Goal: Information Seeking & Learning: Check status

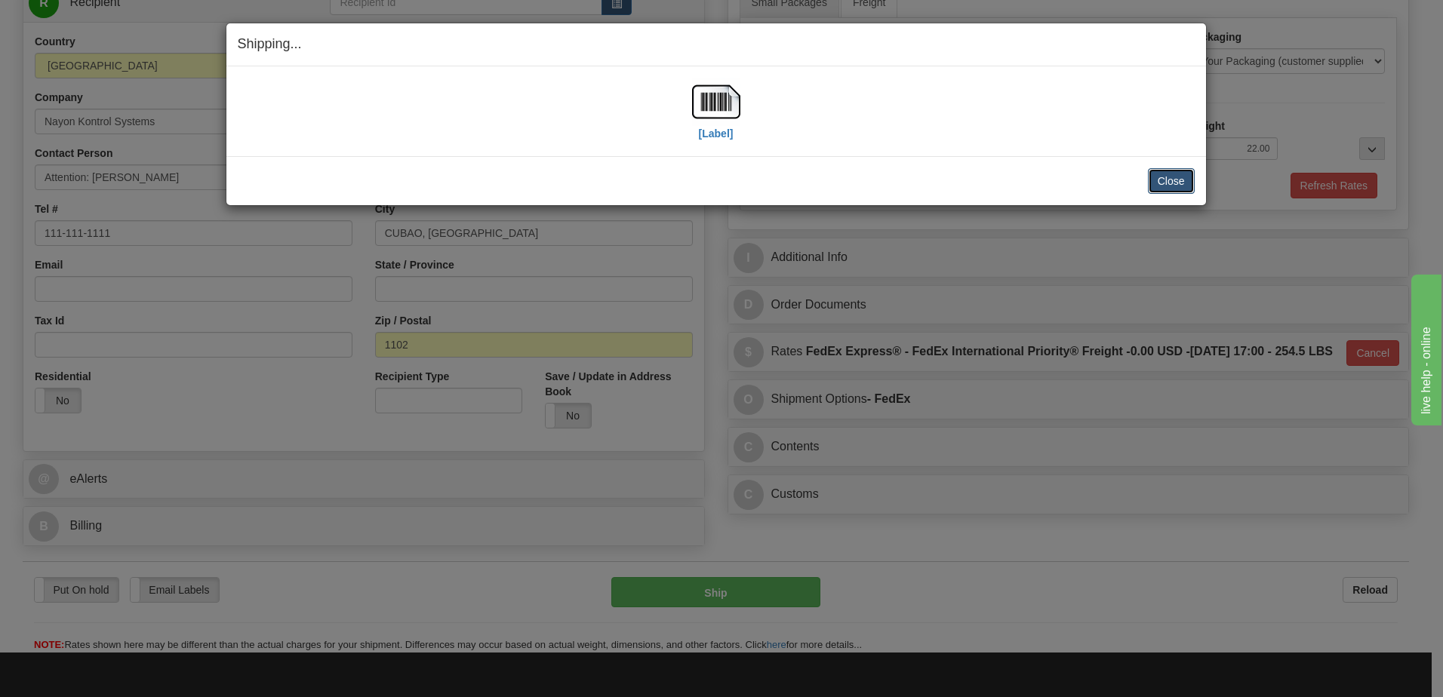
click at [1159, 180] on button "Close" at bounding box center [1171, 181] width 47 height 26
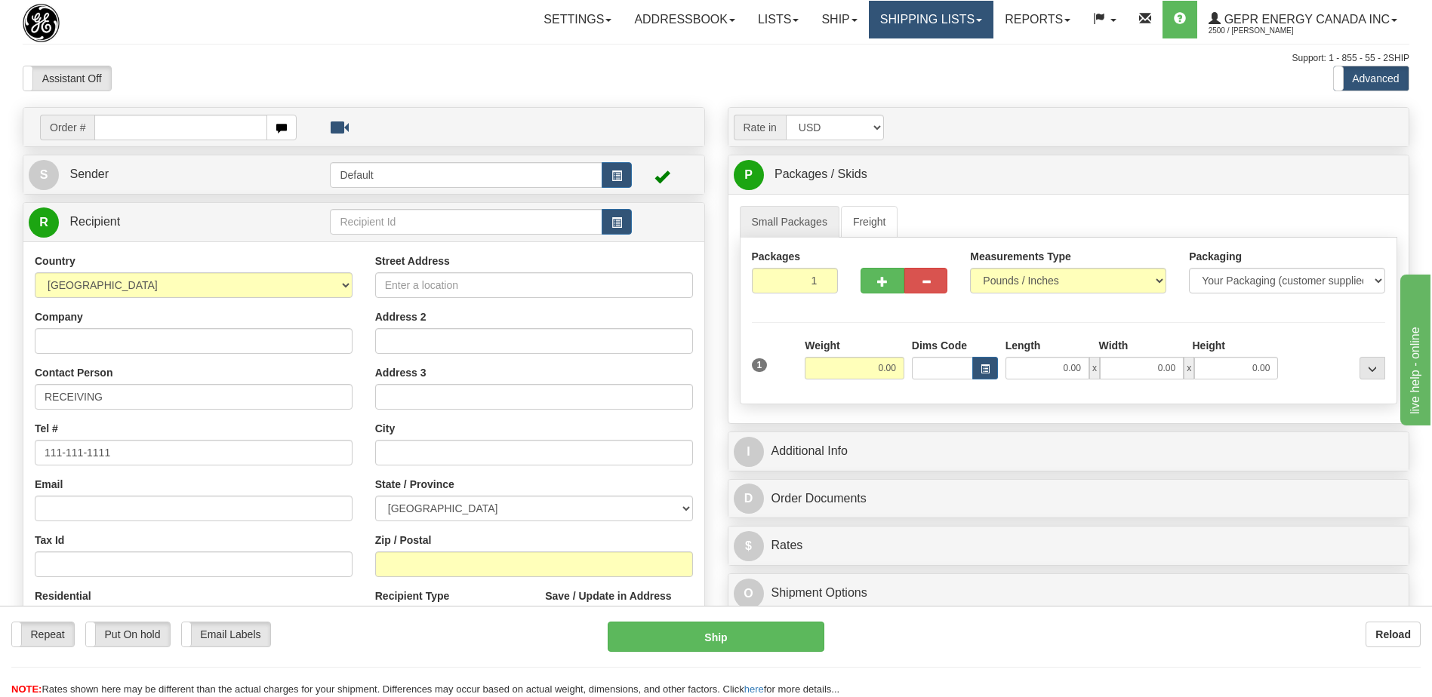
click at [925, 17] on link "Shipping lists" at bounding box center [931, 20] width 125 height 38
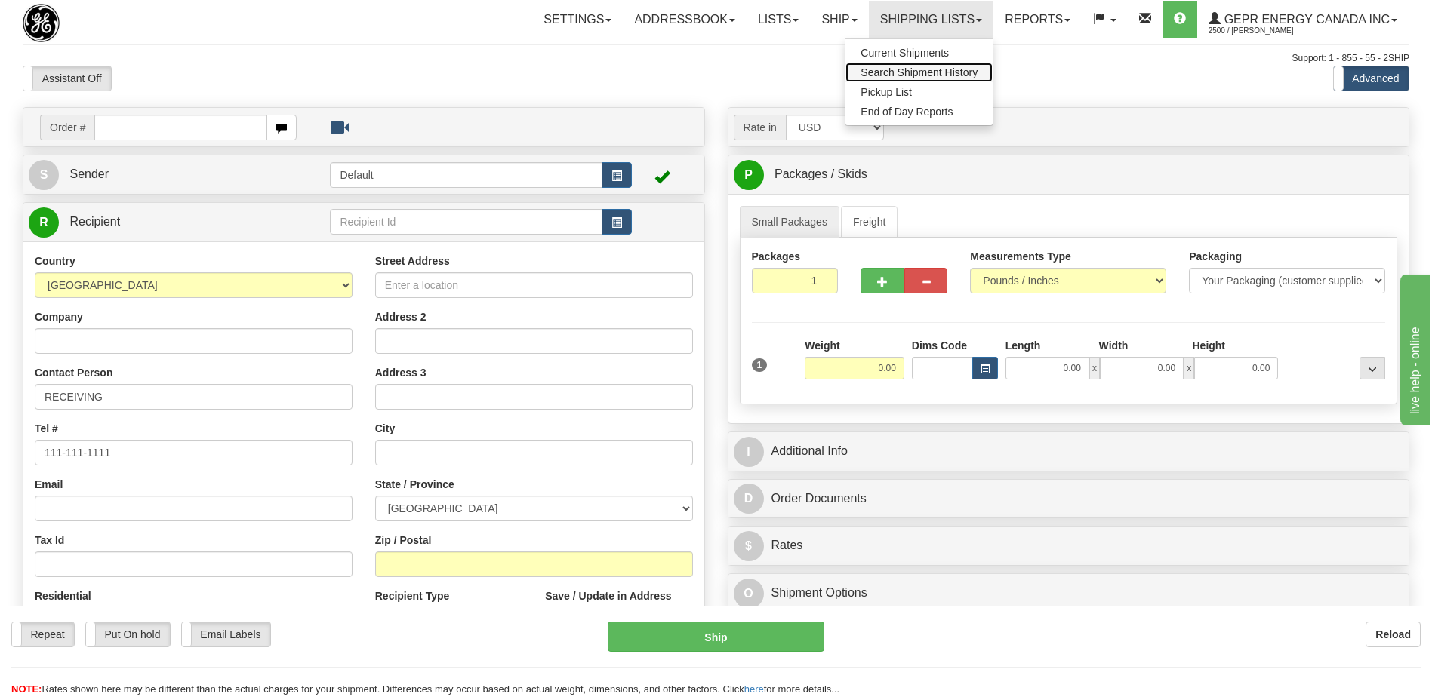
click at [904, 68] on span "Search Shipment History" at bounding box center [918, 72] width 117 height 12
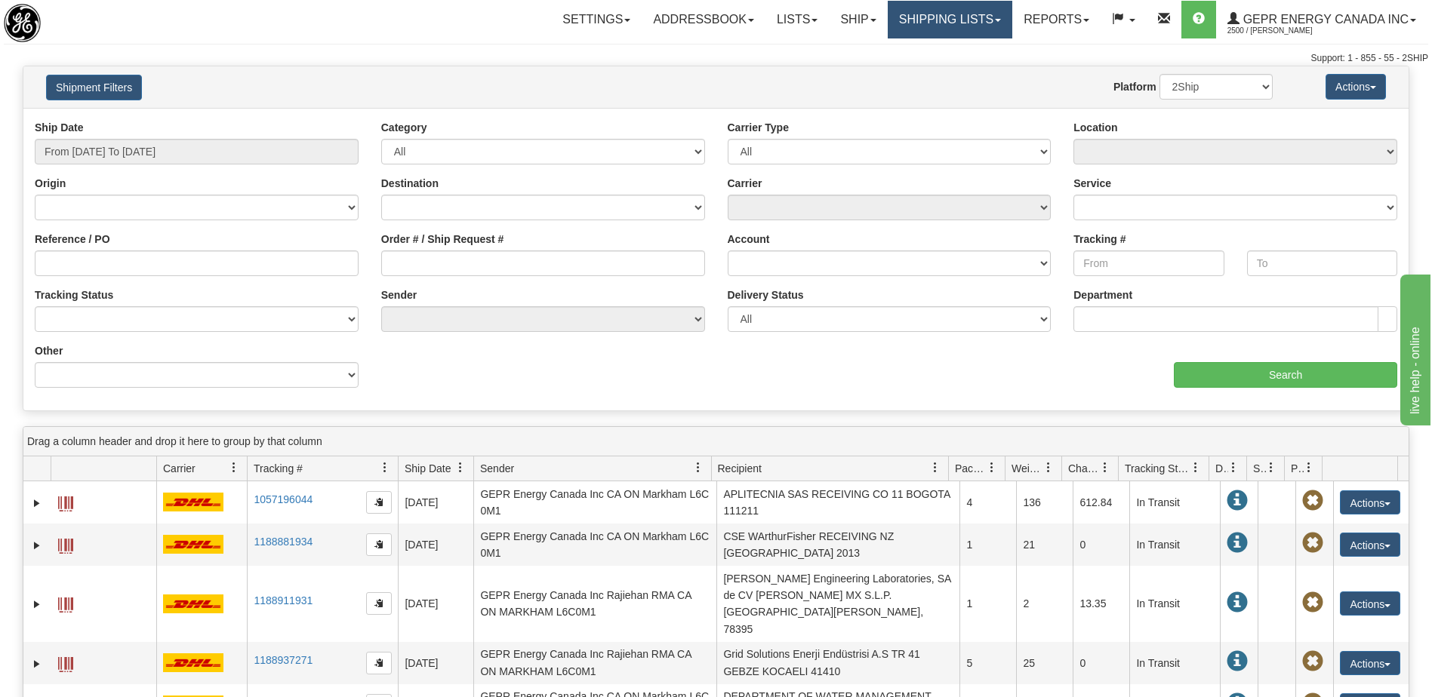
click at [888, 16] on link "Shipping lists" at bounding box center [950, 20] width 125 height 38
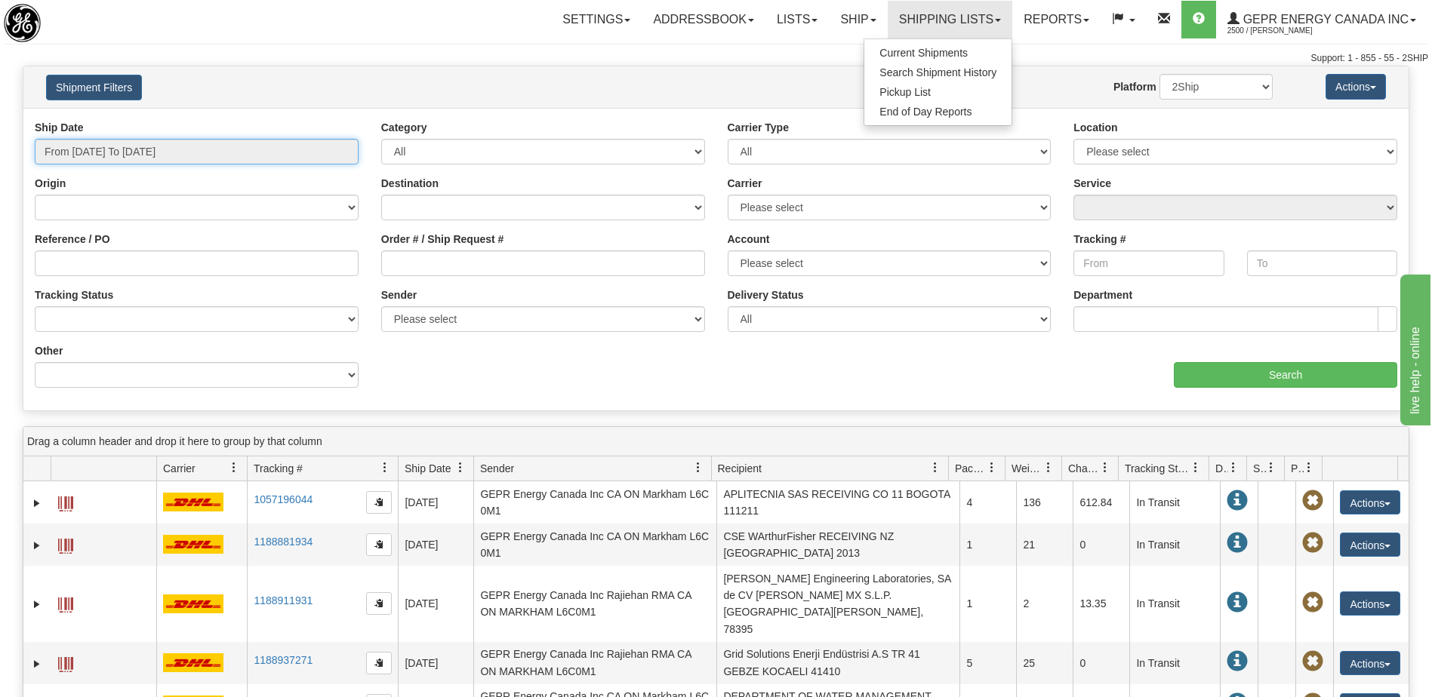
type input "[DATE]"
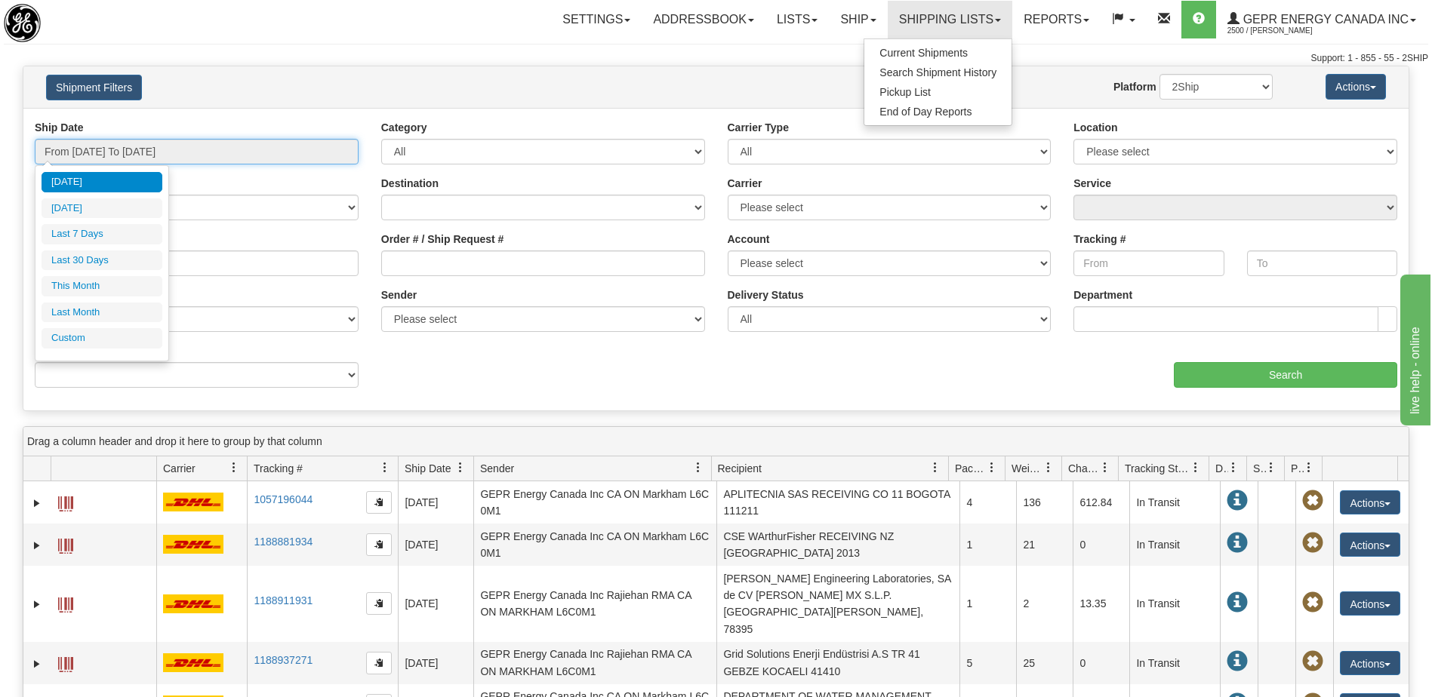
click at [137, 153] on input "From [DATE] To [DATE]" at bounding box center [197, 152] width 324 height 26
type input "[DATE]"
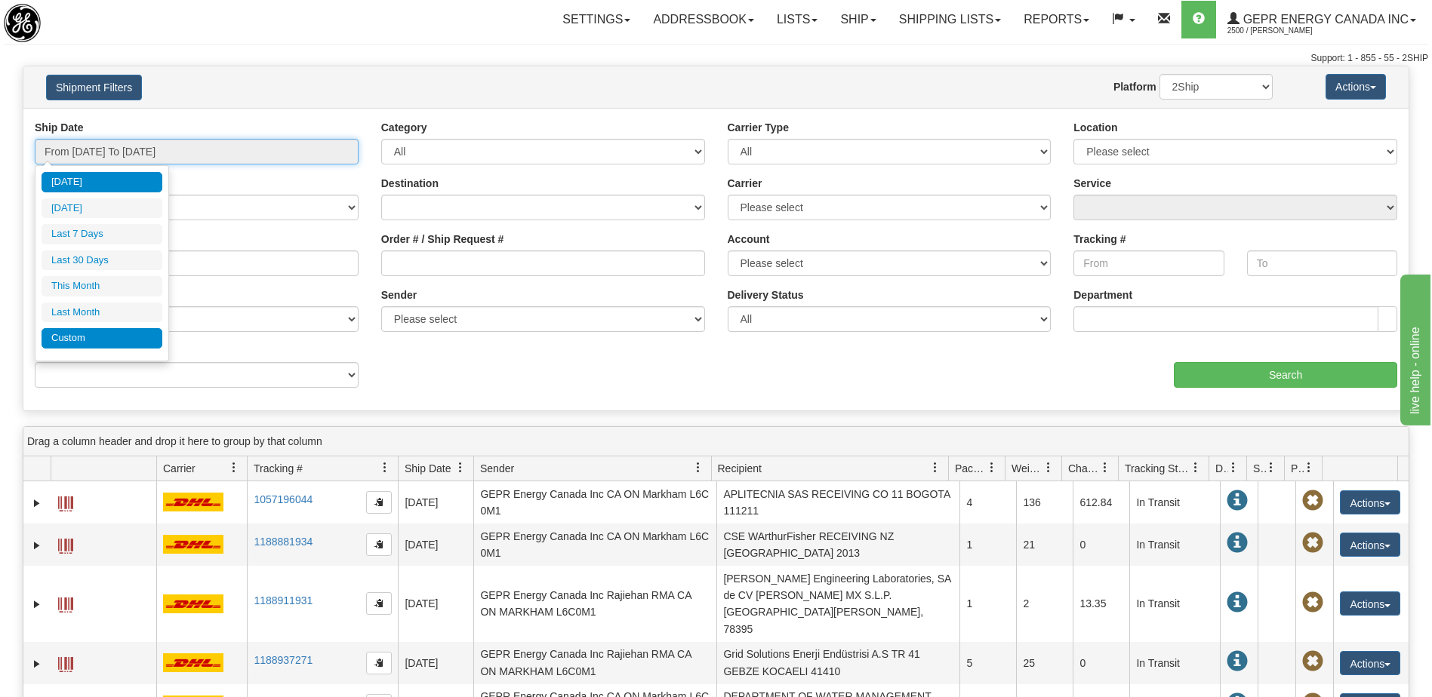
type input "[DATE]"
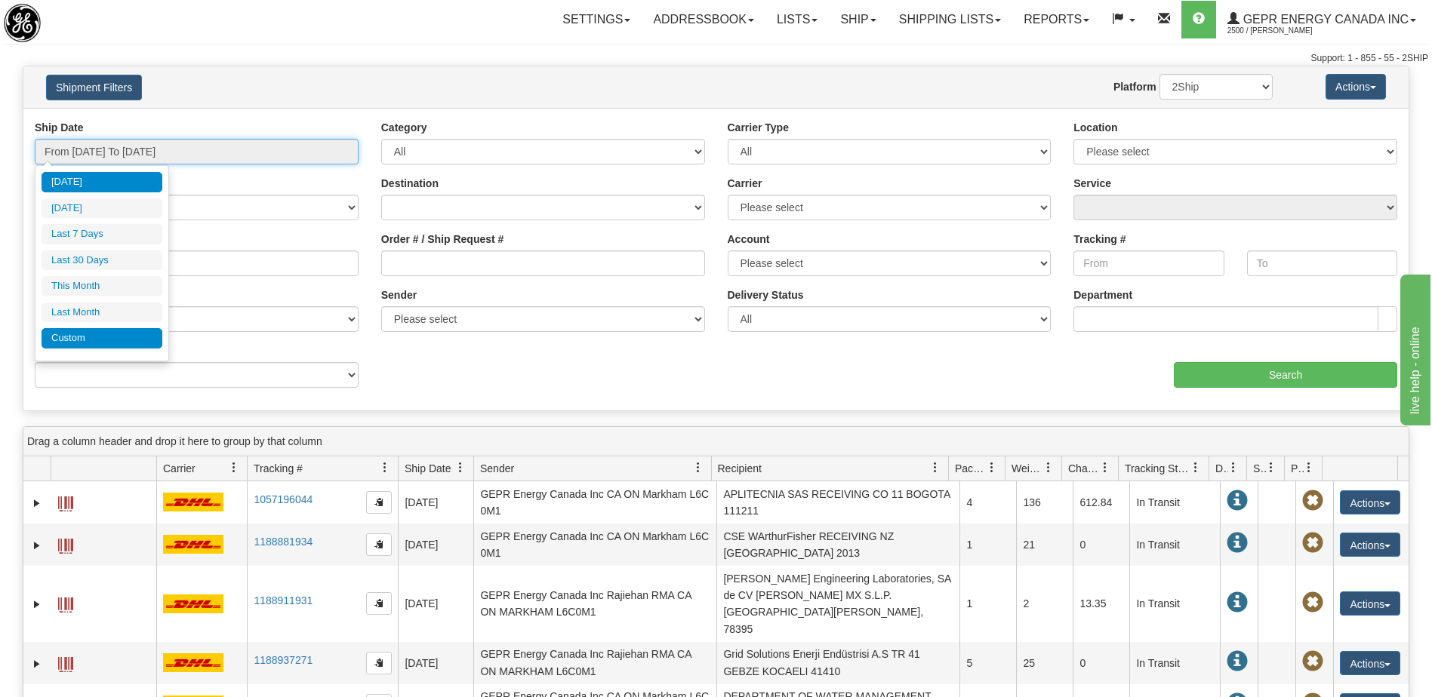
type input "[DATE]"
click at [97, 341] on li "Custom" at bounding box center [102, 338] width 121 height 20
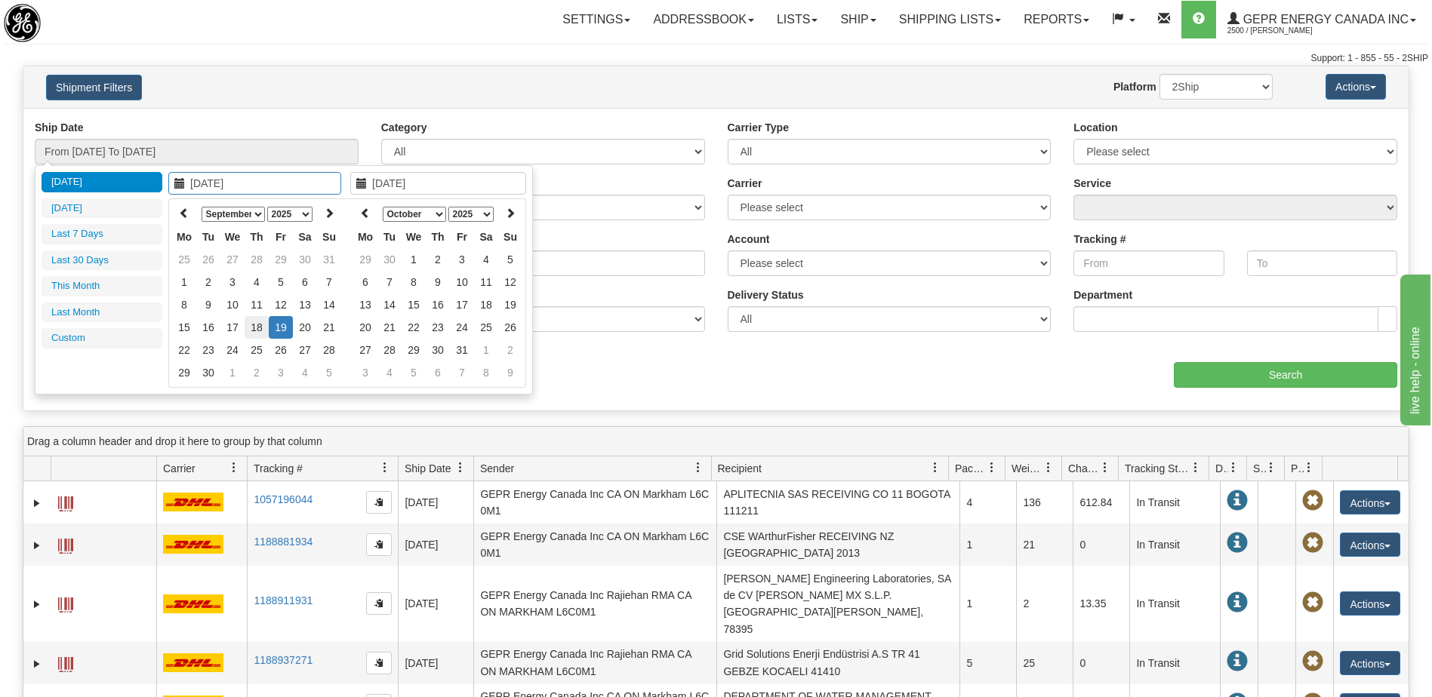
type input "[DATE]"
click at [260, 330] on td "18" at bounding box center [257, 327] width 24 height 23
type input "[DATE]"
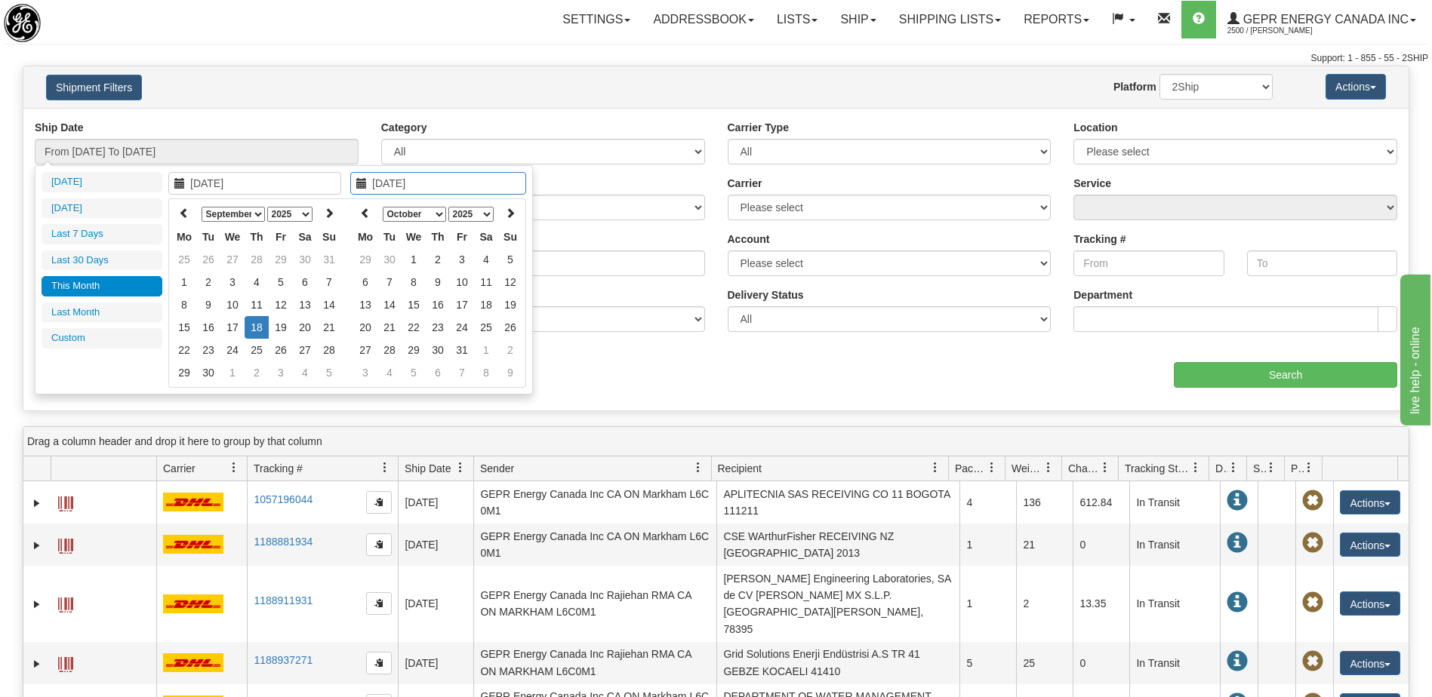
type input "[DATE]"
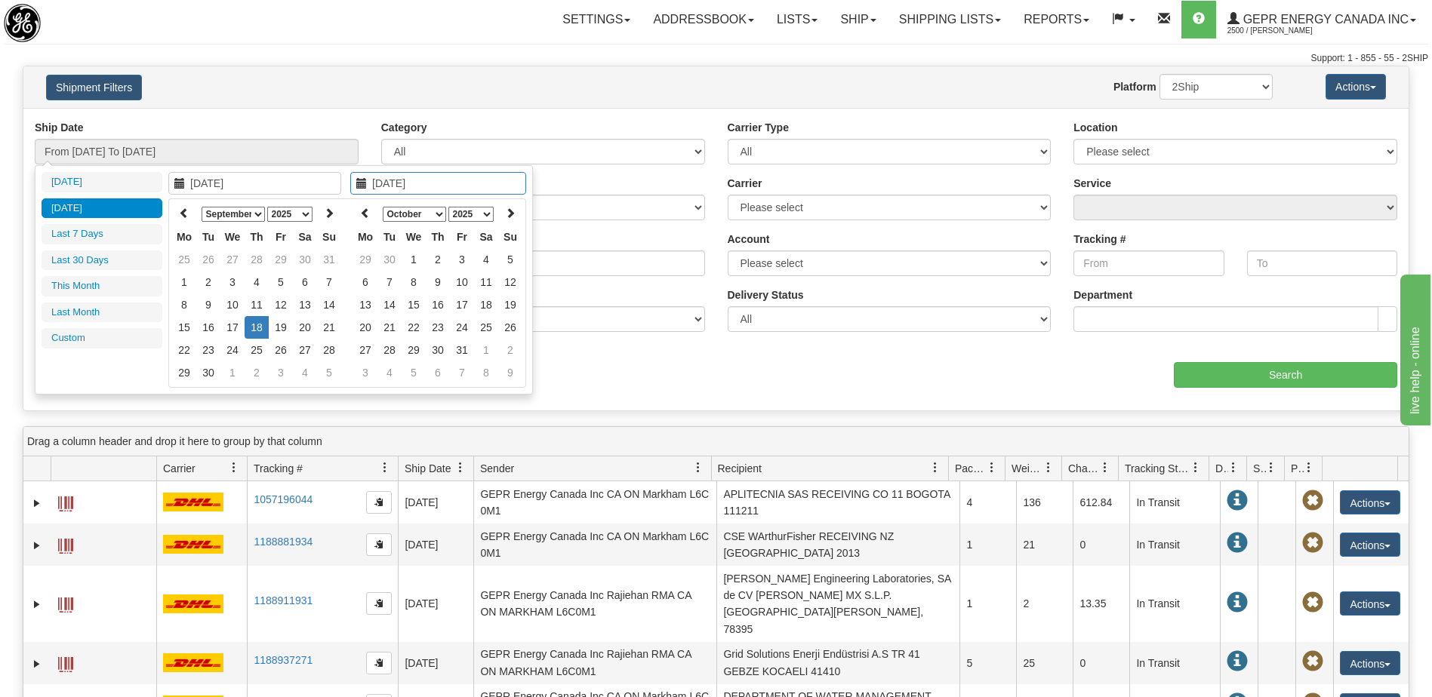
type input "[DATE]"
click at [94, 211] on li "[DATE]" at bounding box center [102, 209] width 121 height 20
type input "From [DATE] To [DATE]"
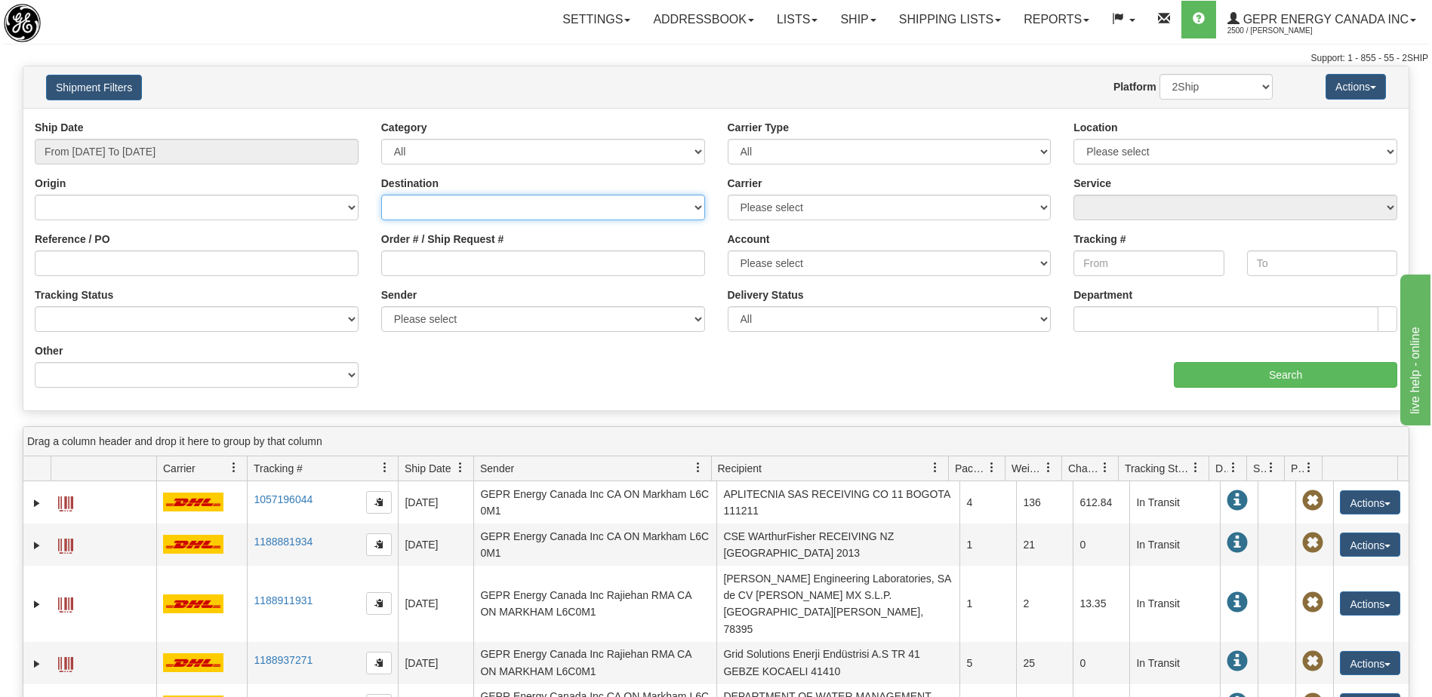
click at [487, 210] on select "[GEOGRAPHIC_DATA] [GEOGRAPHIC_DATA] [GEOGRAPHIC_DATA] [US_STATE] [GEOGRAPHIC_DA…" at bounding box center [543, 208] width 324 height 26
select select "US"
click at [381, 195] on select "[GEOGRAPHIC_DATA] [GEOGRAPHIC_DATA] [GEOGRAPHIC_DATA] [US_STATE] [GEOGRAPHIC_DA…" at bounding box center [543, 208] width 324 height 26
click at [750, 209] on select "Please select 2Ship [DATE] DHL FedEx Express® FedEx® LTL Purolator UPS" at bounding box center [890, 208] width 324 height 26
select select "2"
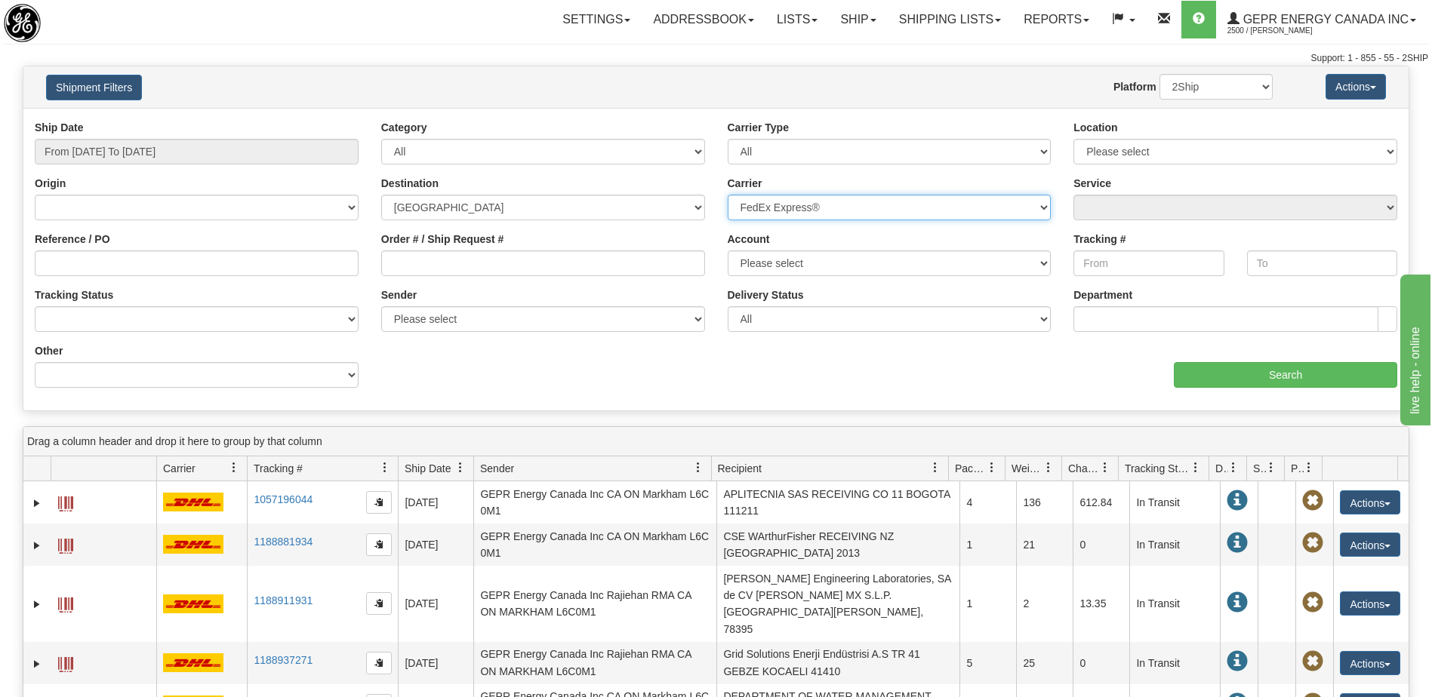
click at [728, 195] on select "Please select 2Ship [DATE] DHL FedEx Express® FedEx® LTL Purolator UPS" at bounding box center [890, 208] width 324 height 26
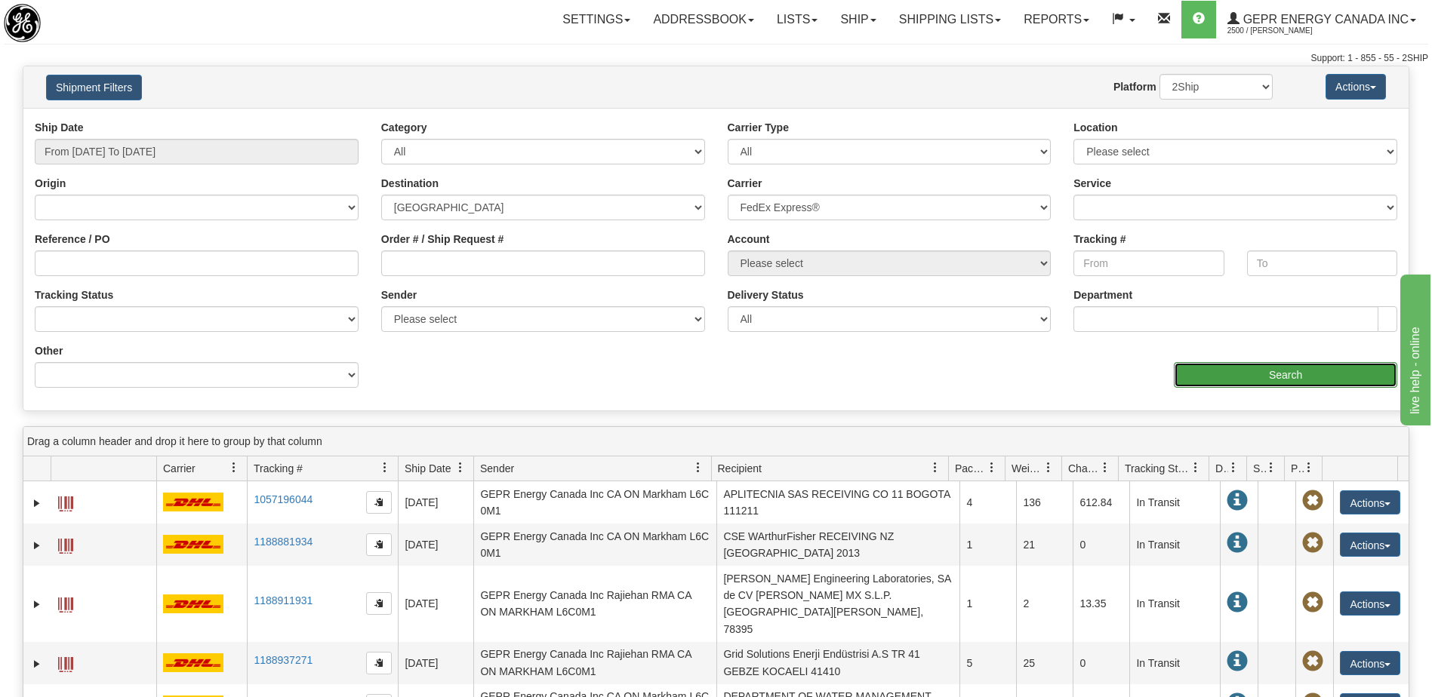
click at [1236, 382] on input "Search" at bounding box center [1285, 375] width 223 height 26
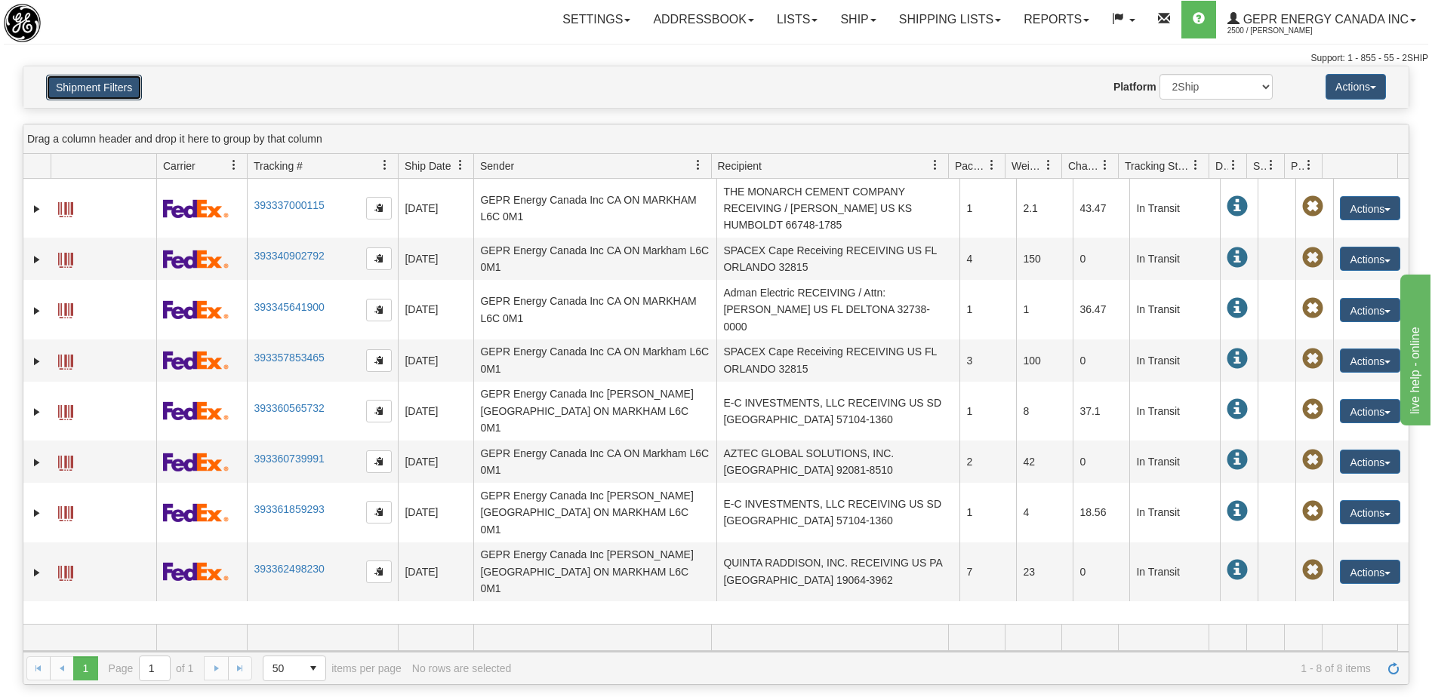
drag, startPoint x: 87, startPoint y: 91, endPoint x: 125, endPoint y: 155, distance: 74.2
click at [87, 91] on button "Shipment Filters" at bounding box center [94, 88] width 96 height 26
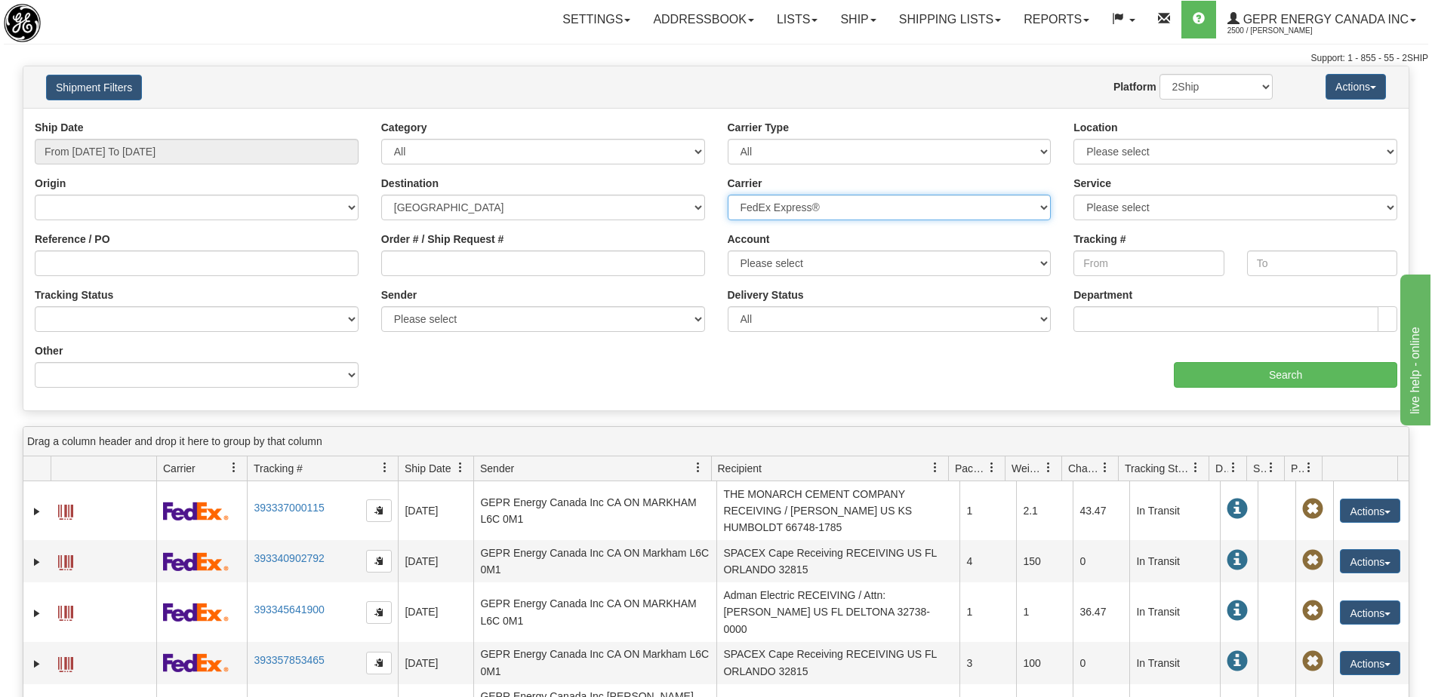
click at [885, 212] on select "Please select 2Ship [DATE] DHL FedEx Express® FedEx® LTL Purolator UPS" at bounding box center [890, 208] width 324 height 26
click at [728, 195] on select "Please select 2Ship [DATE] DHL FedEx Express® FedEx® LTL Purolator UPS" at bounding box center [890, 208] width 324 height 26
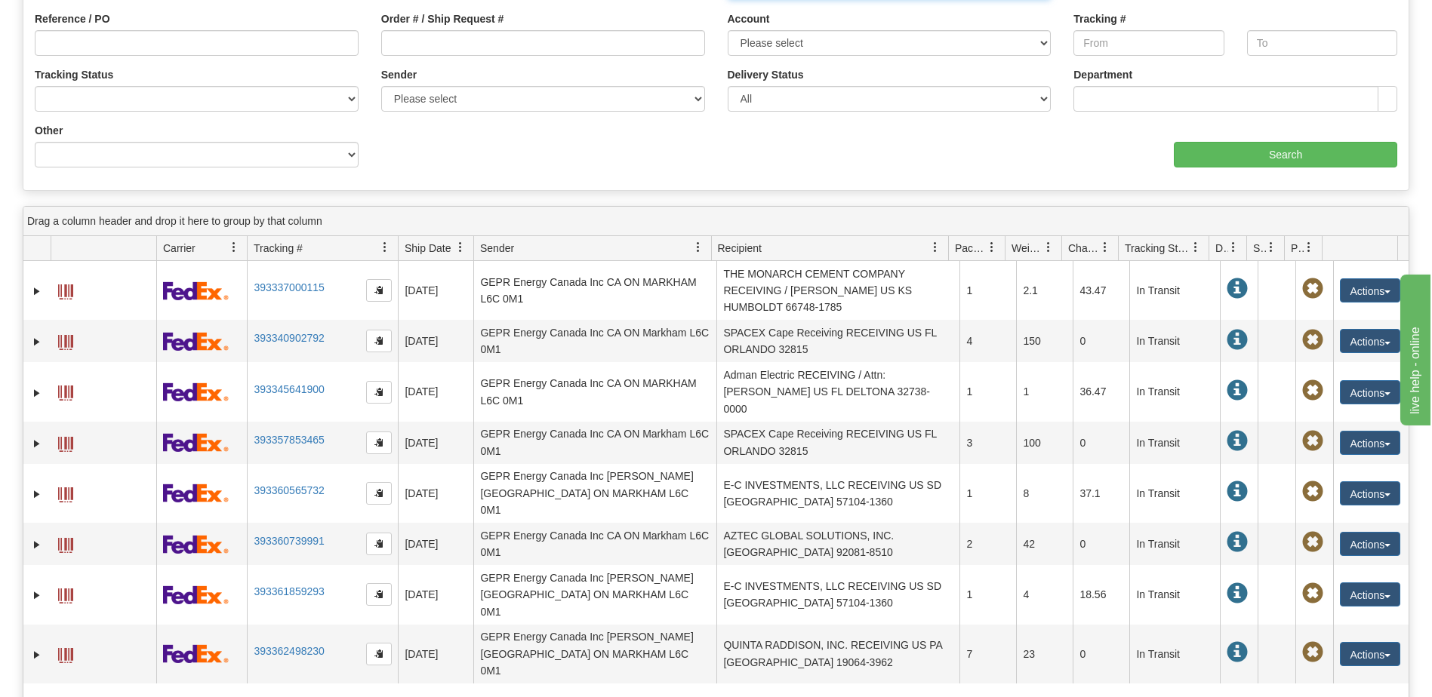
scroll to position [226, 0]
